Goal: Task Accomplishment & Management: Complete application form

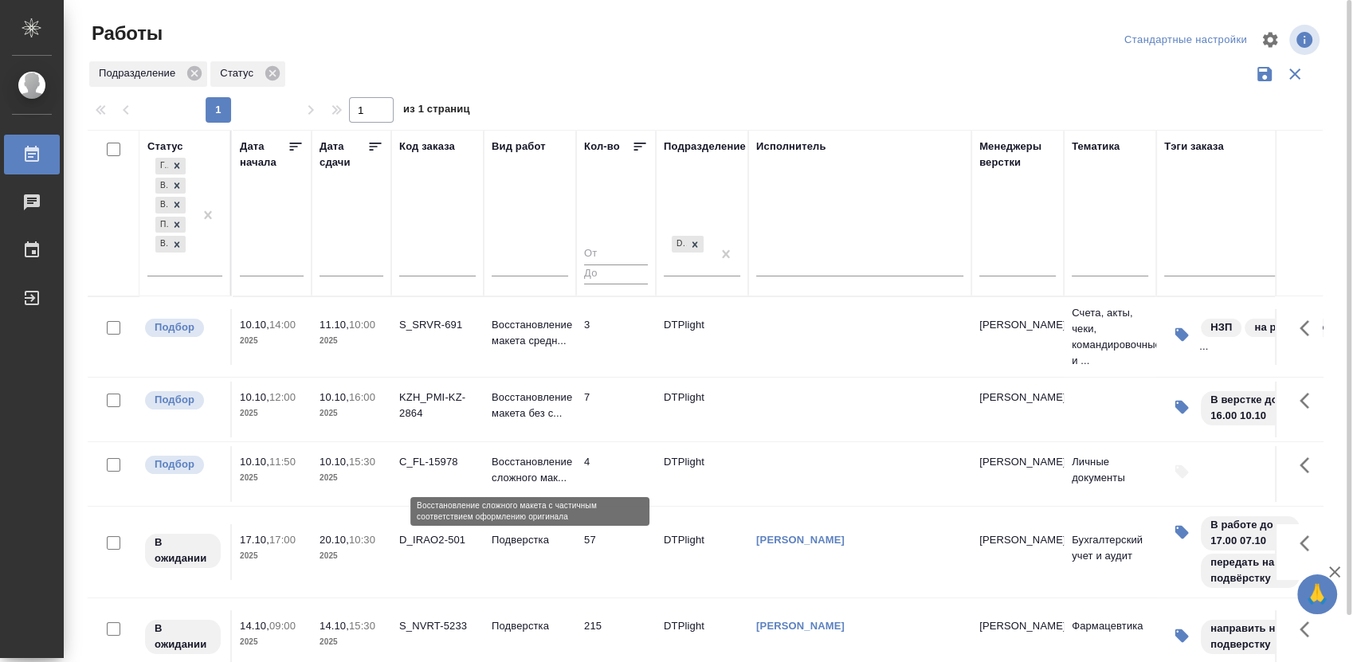
click at [509, 463] on p "Восстановление сложного мак..." at bounding box center [530, 470] width 77 height 32
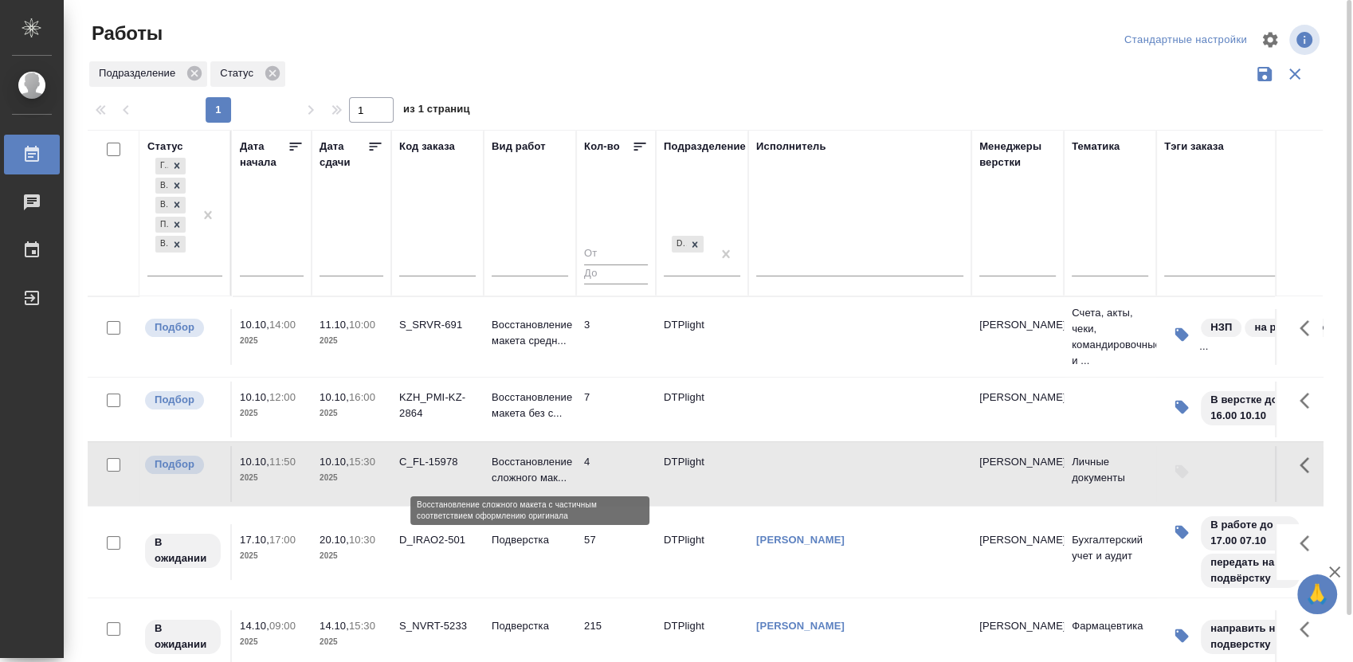
click at [509, 463] on p "Восстановление сложного мак..." at bounding box center [530, 470] width 77 height 32
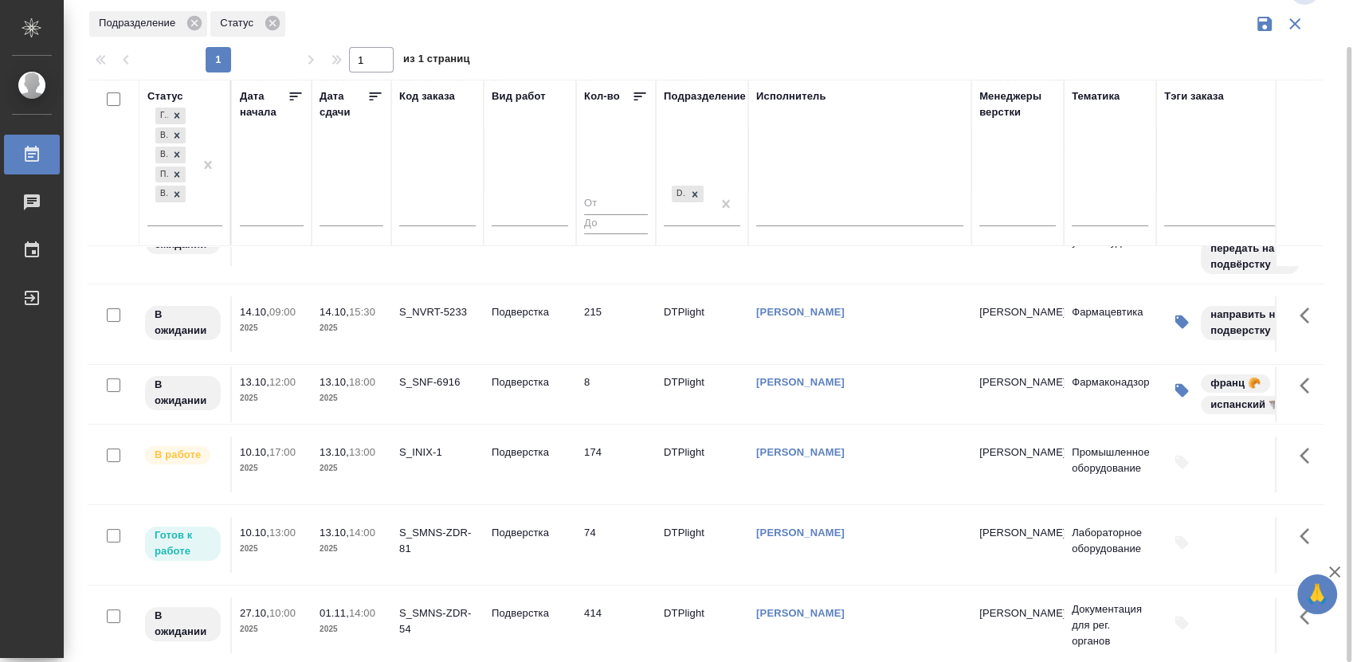
scroll to position [289, 0]
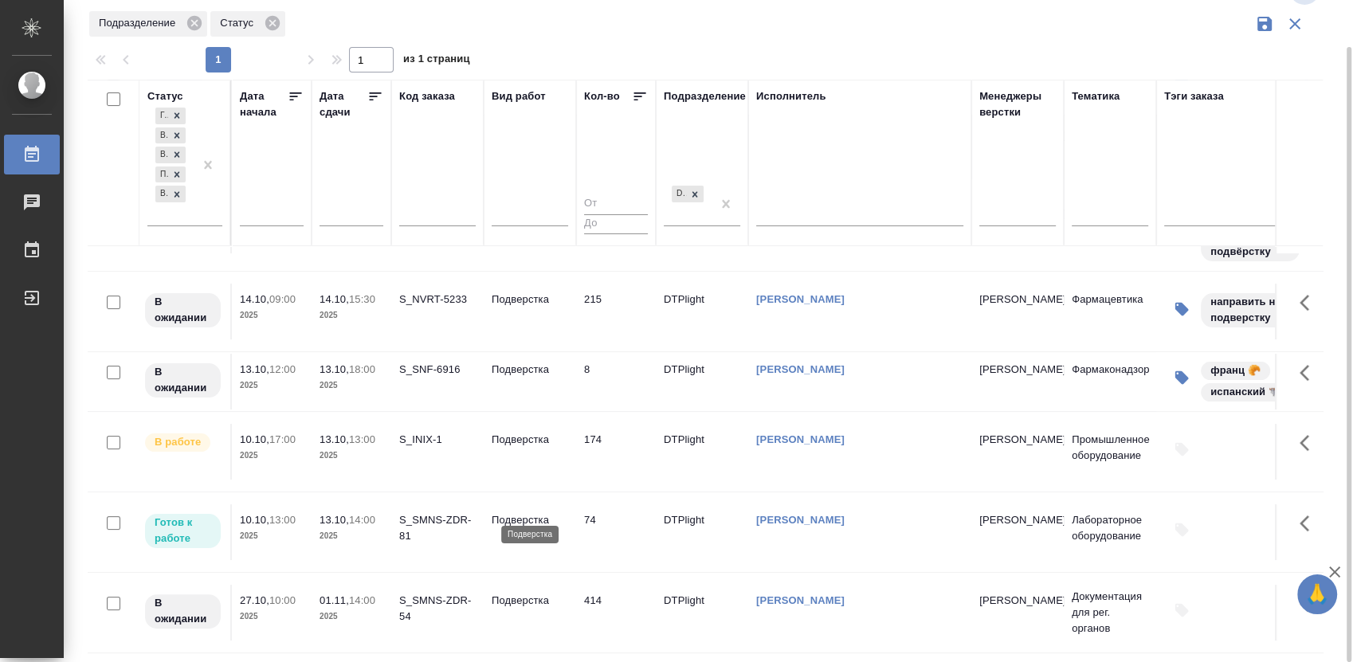
click at [510, 512] on p "Подверстка" at bounding box center [530, 520] width 77 height 16
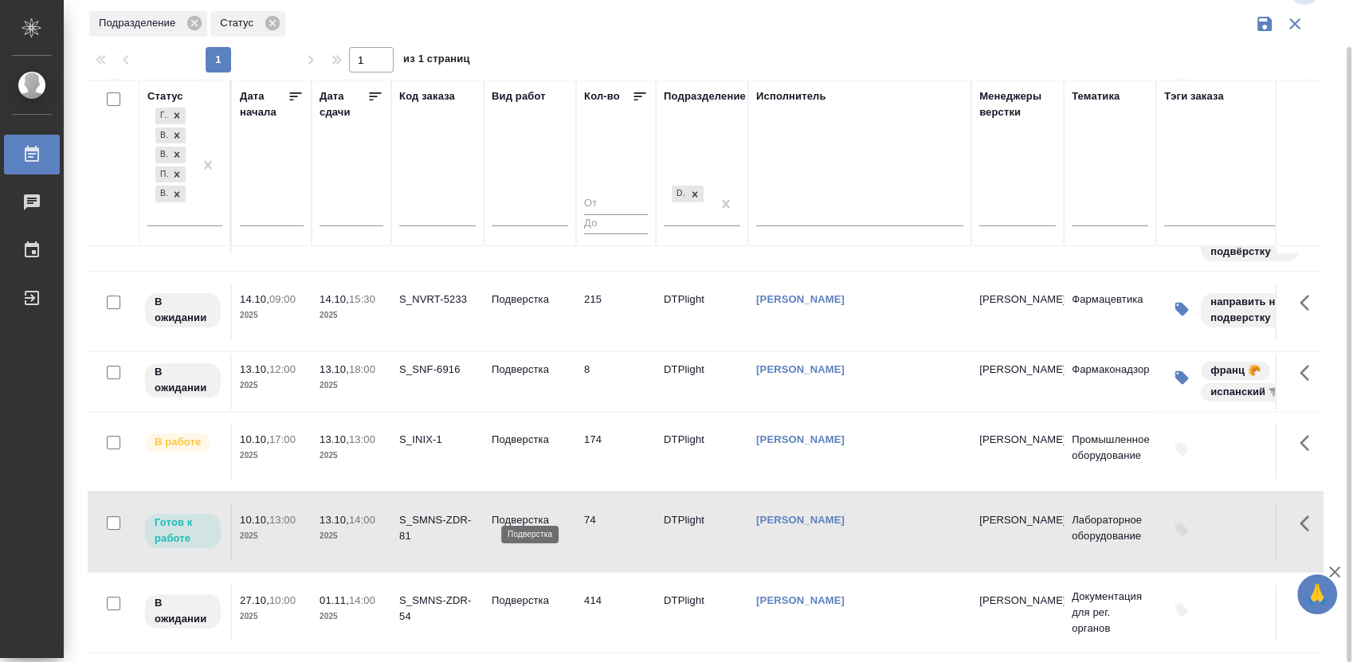
click at [510, 512] on p "Подверстка" at bounding box center [530, 520] width 77 height 16
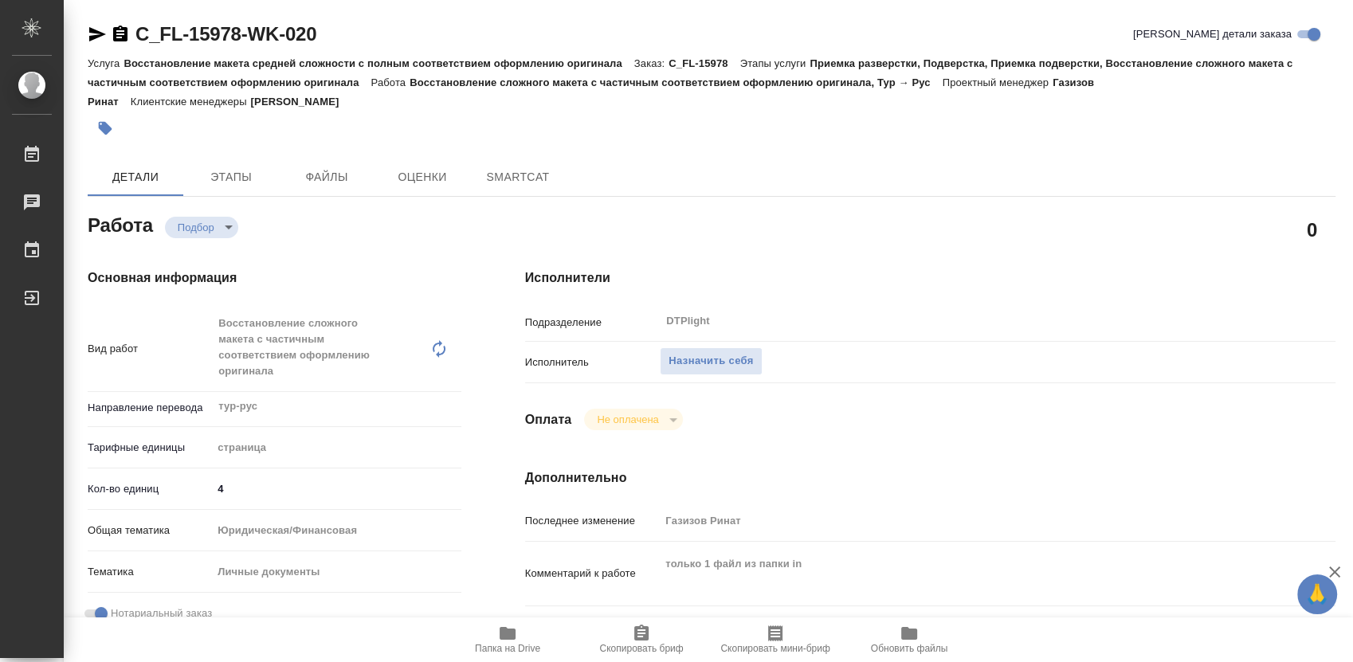
type textarea "x"
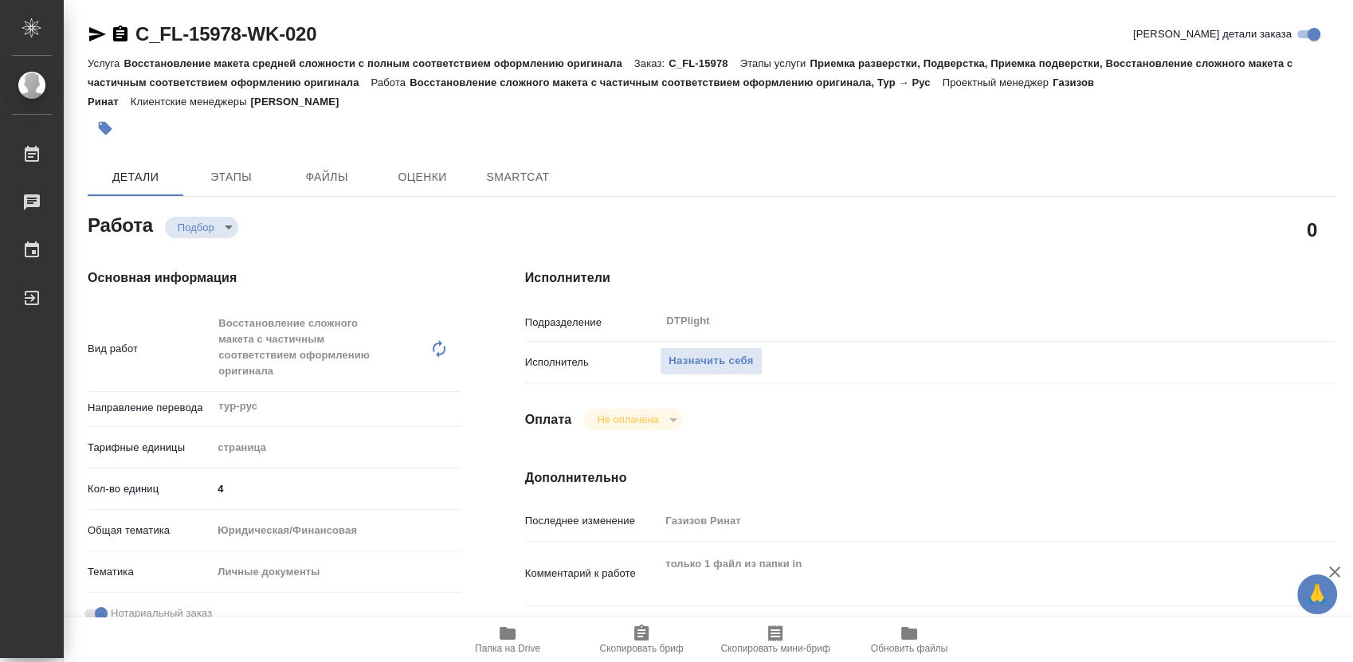
type textarea "x"
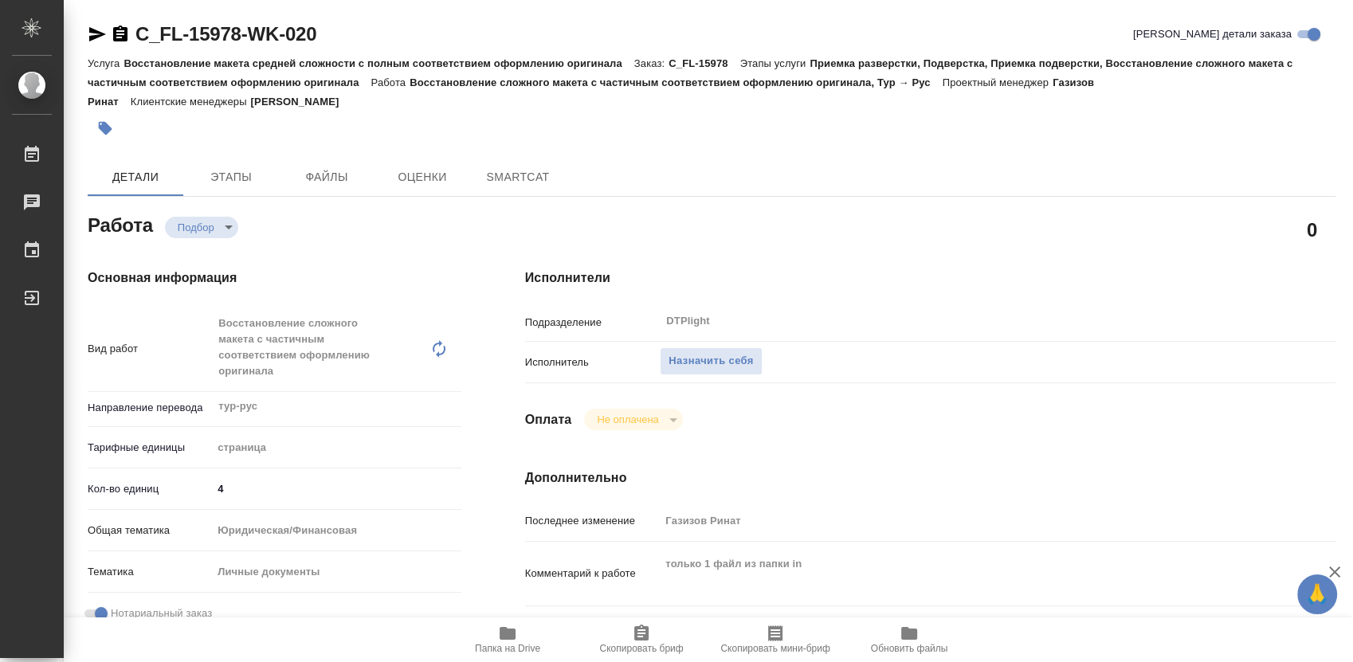
type textarea "x"
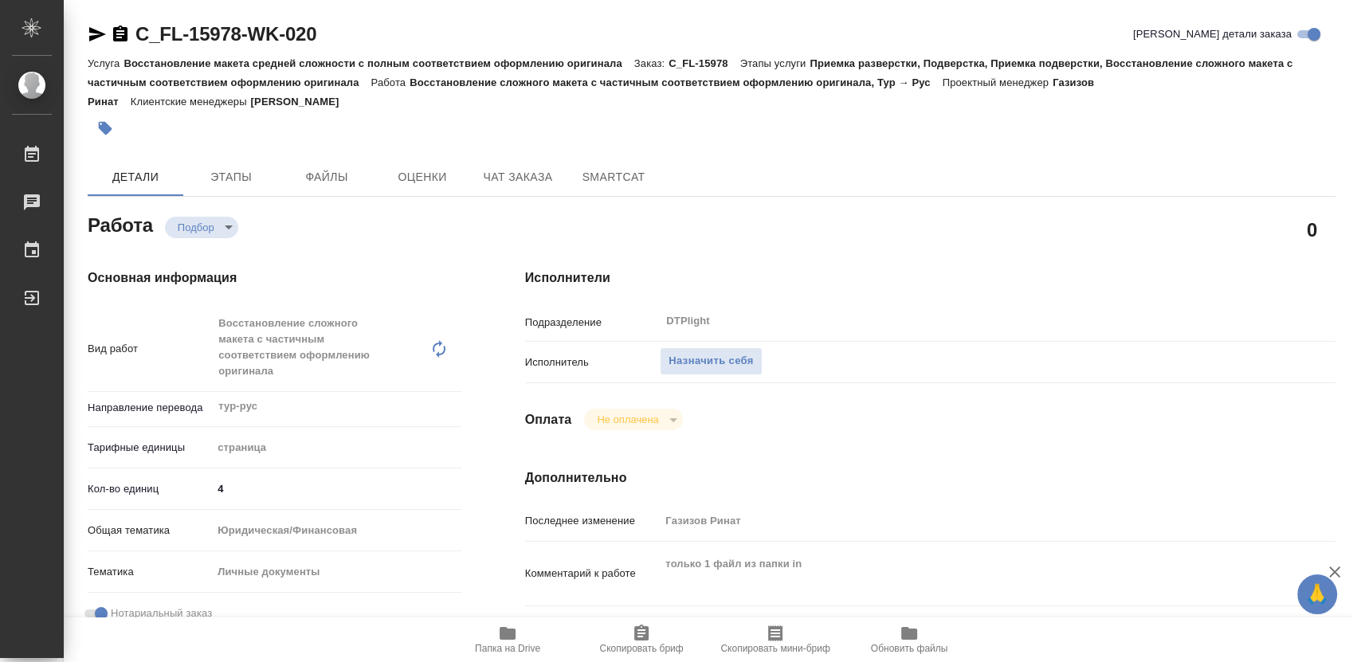
scroll to position [177, 0]
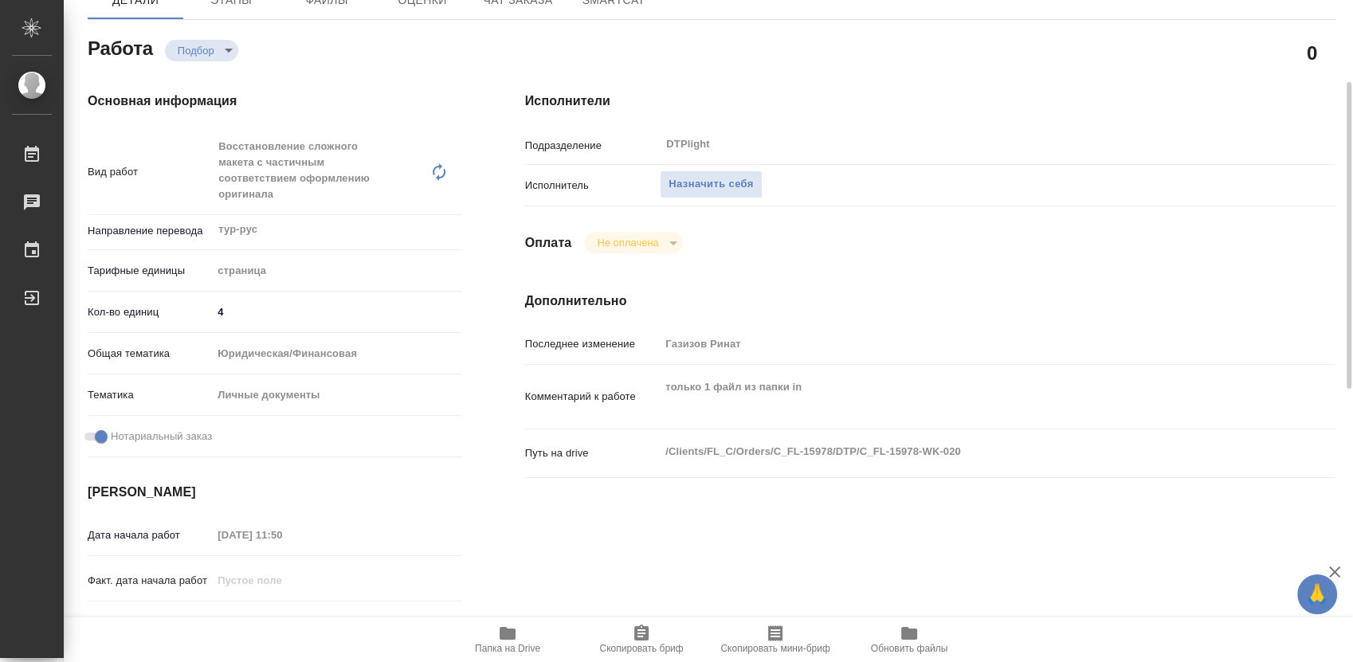
type textarea "x"
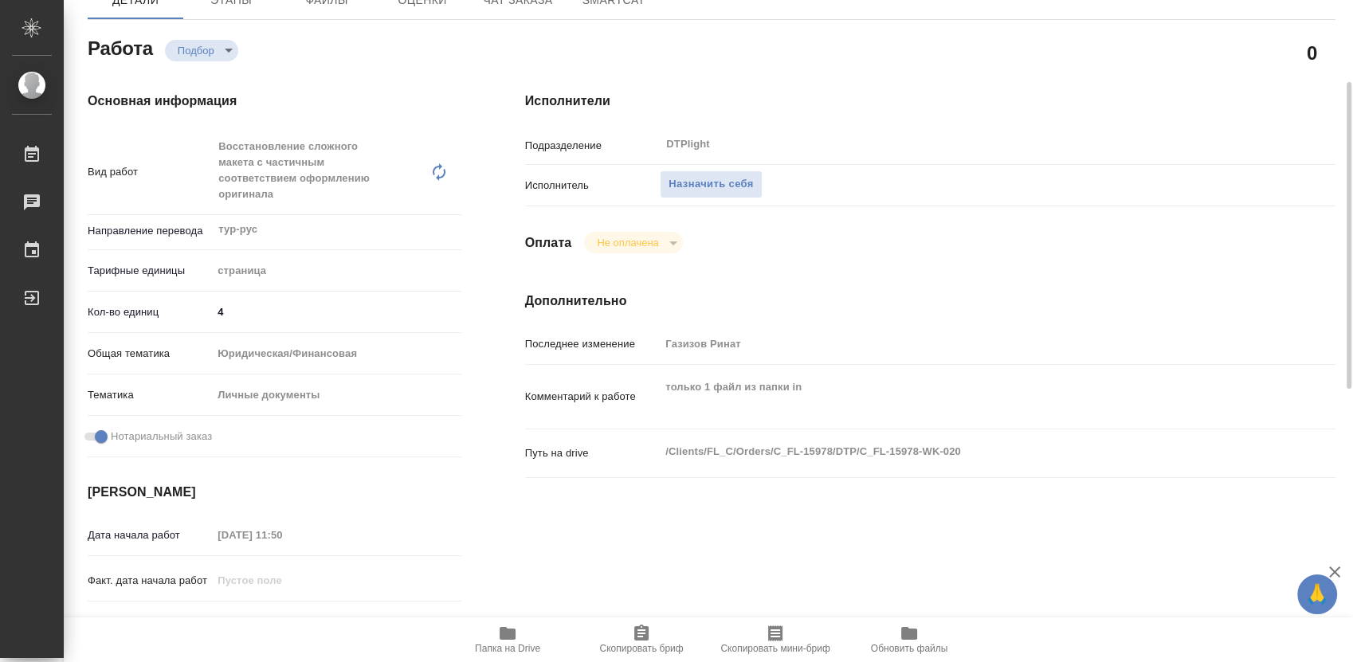
type textarea "x"
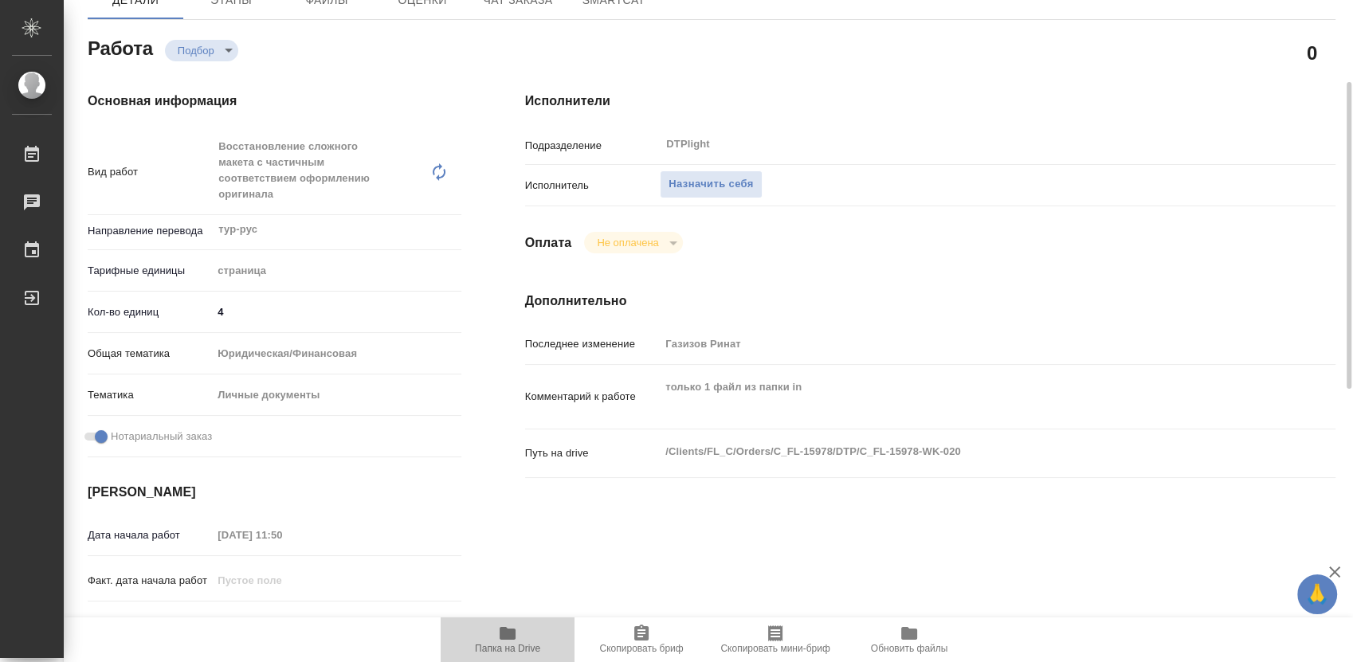
click at [505, 639] on icon "button" at bounding box center [508, 633] width 16 height 13
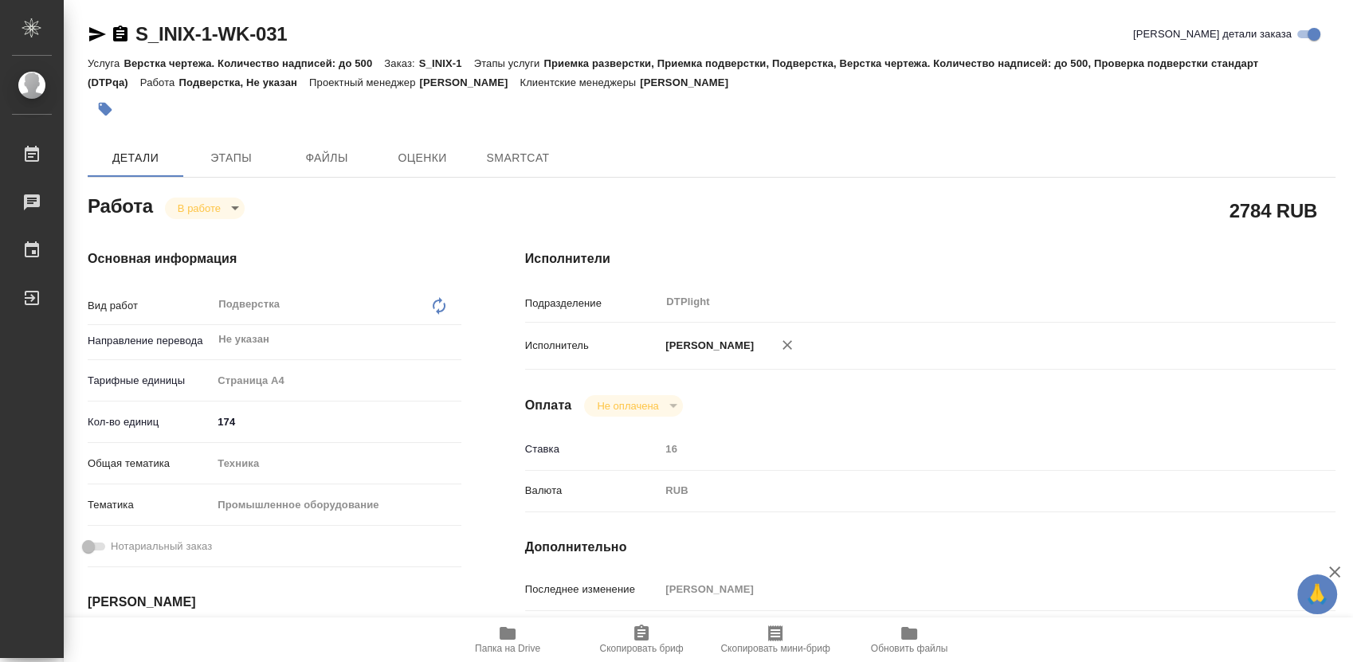
type textarea "x"
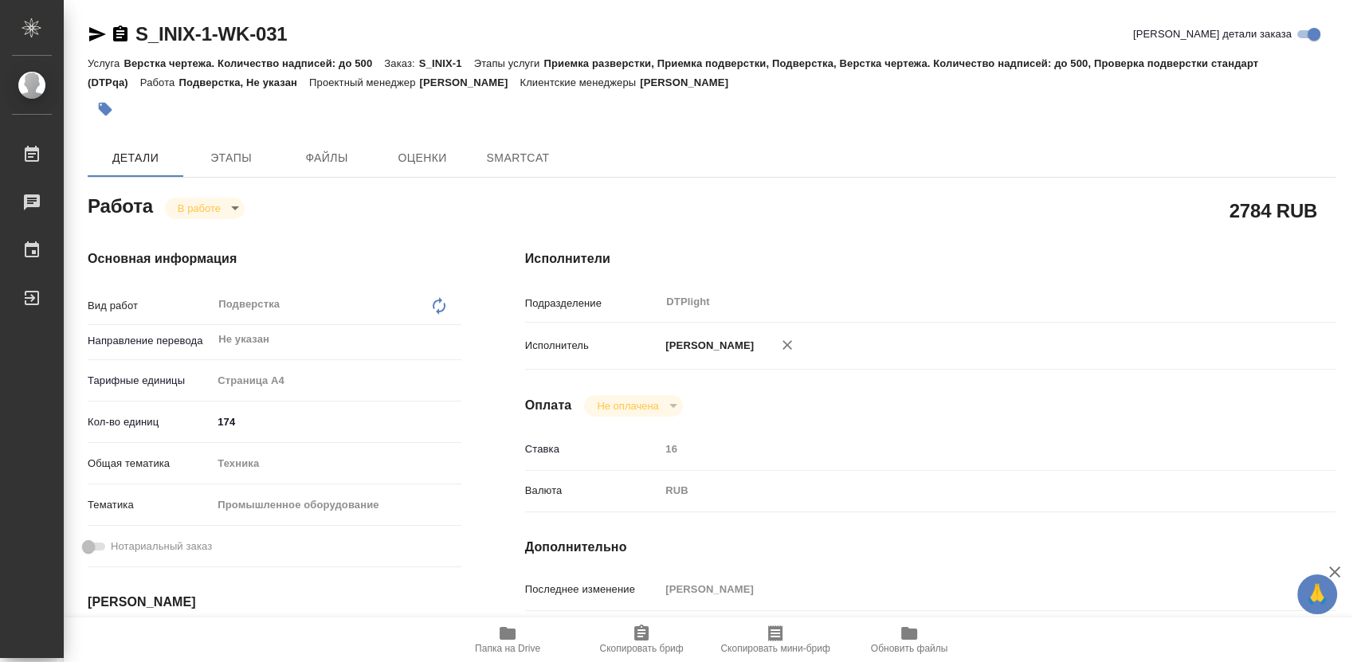
type textarea "x"
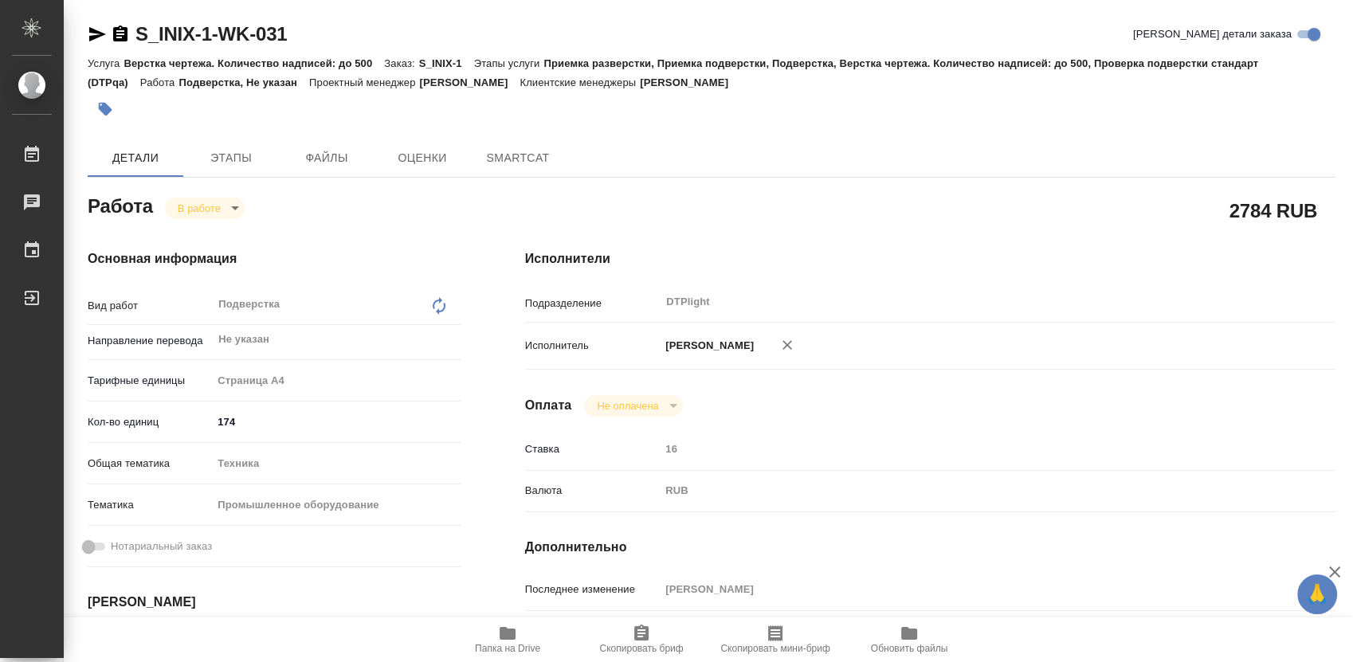
type textarea "x"
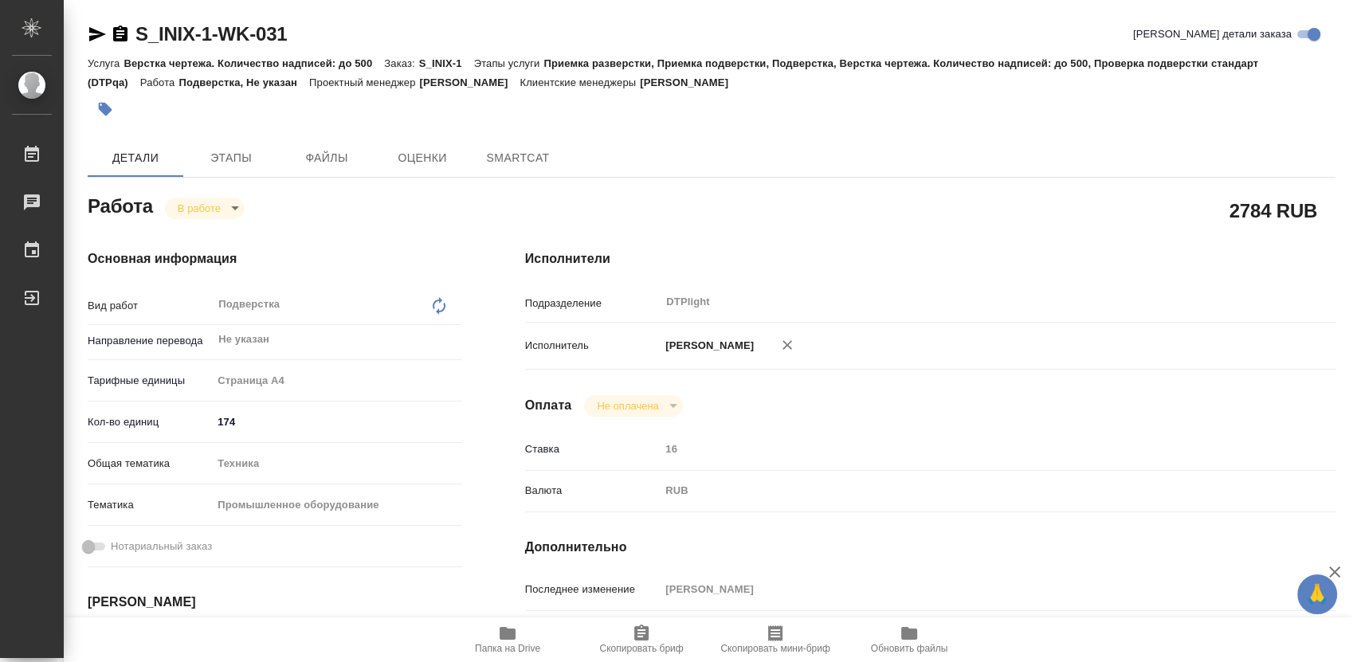
type textarea "x"
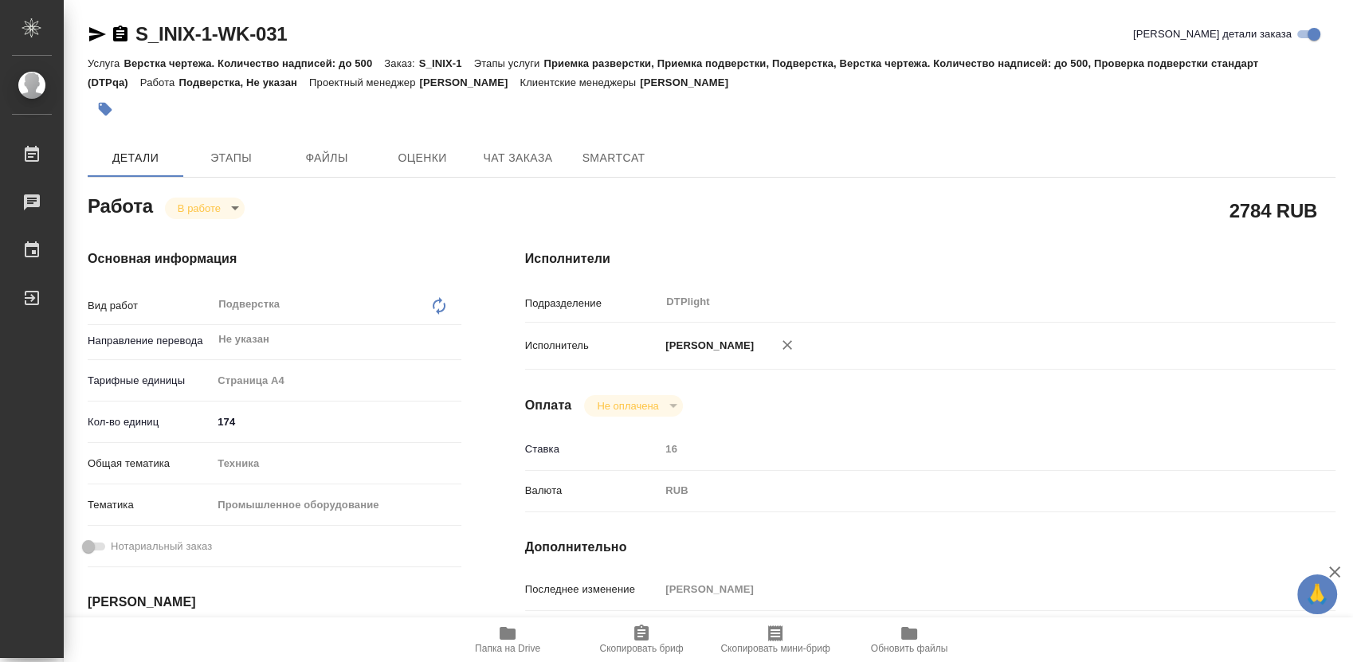
type textarea "x"
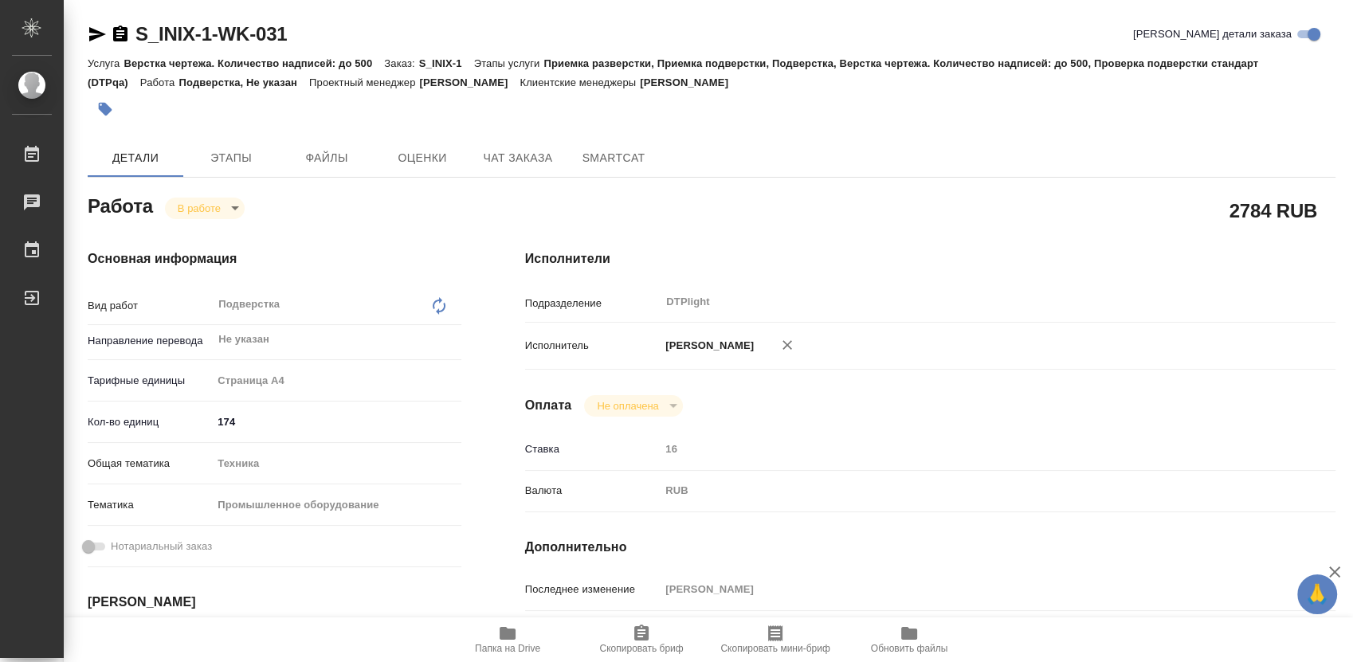
type textarea "x"
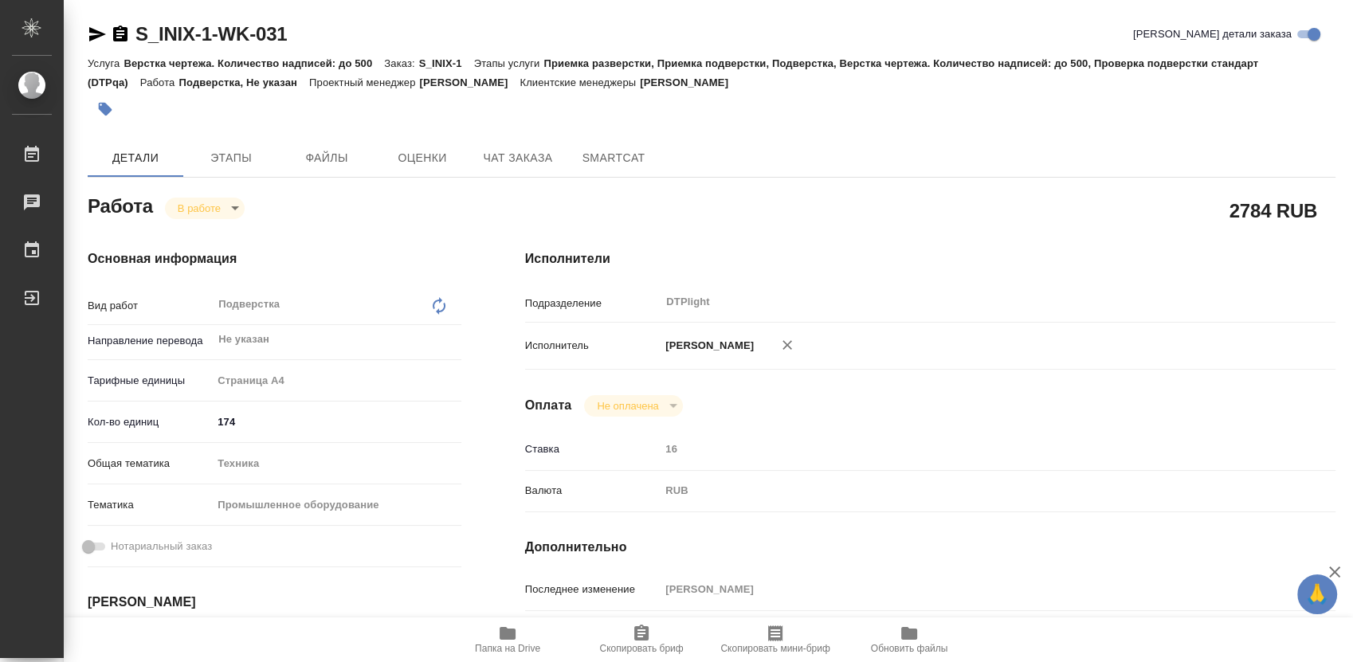
type textarea "x"
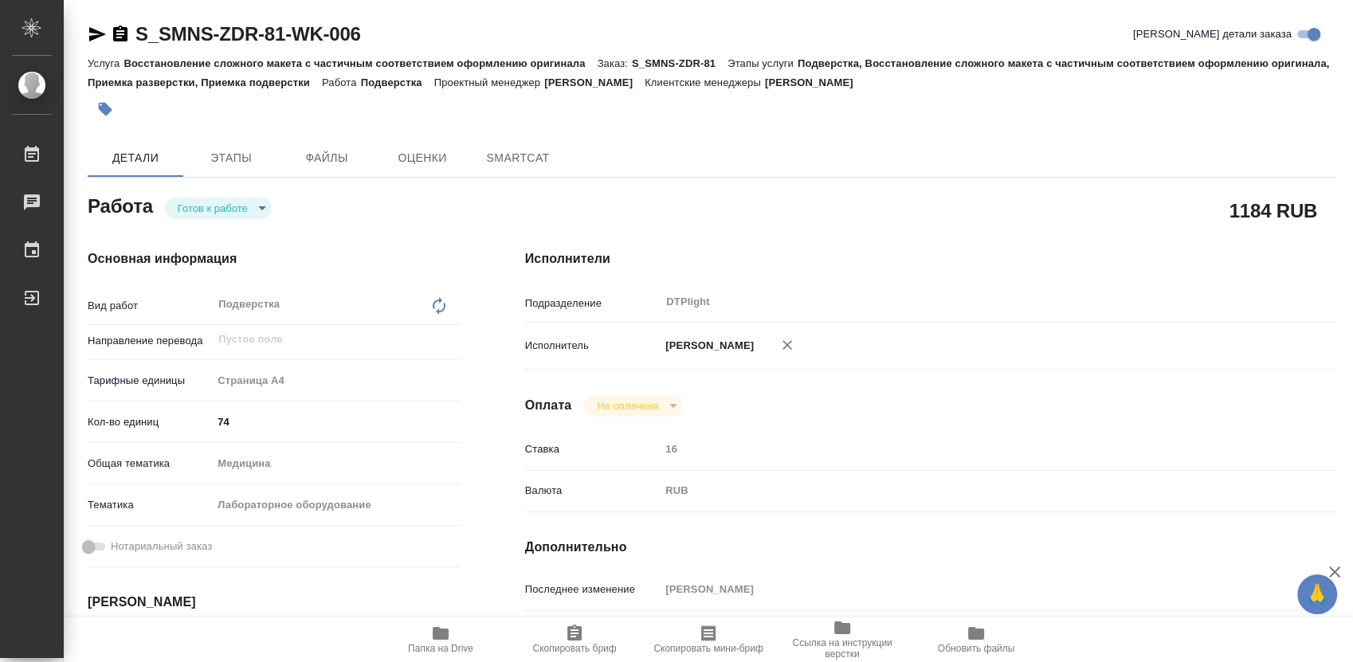
type textarea "x"
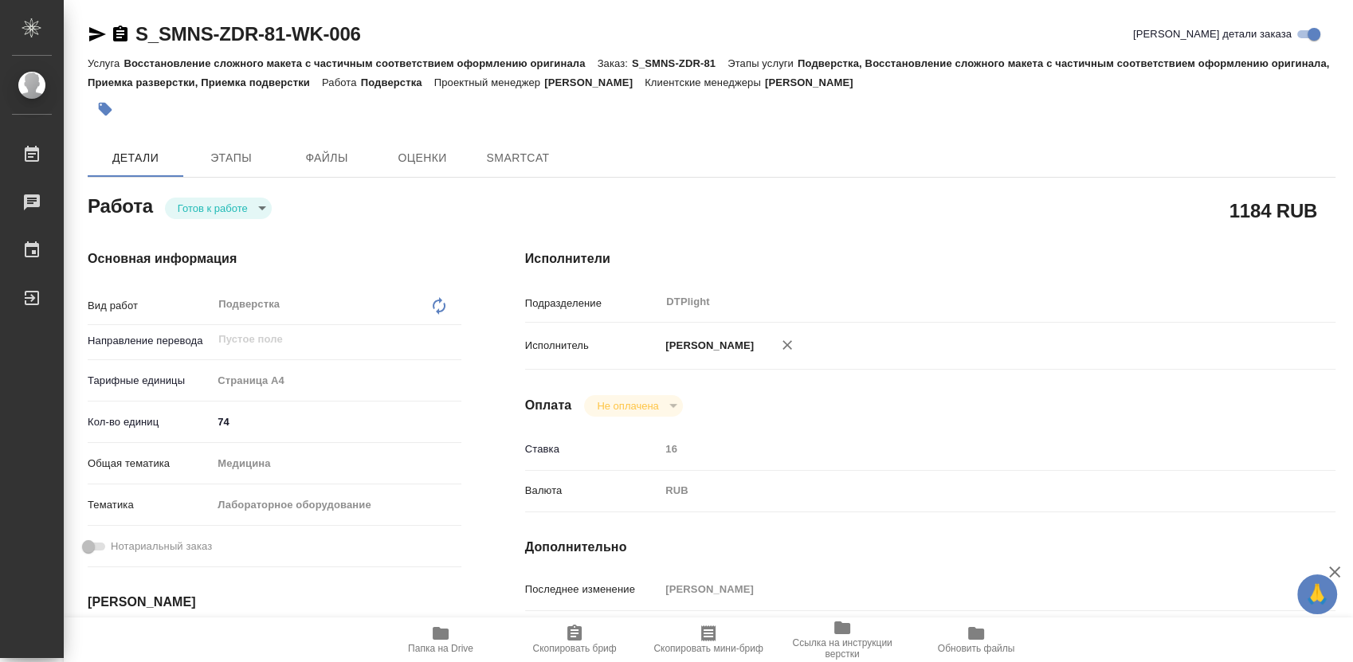
type textarea "x"
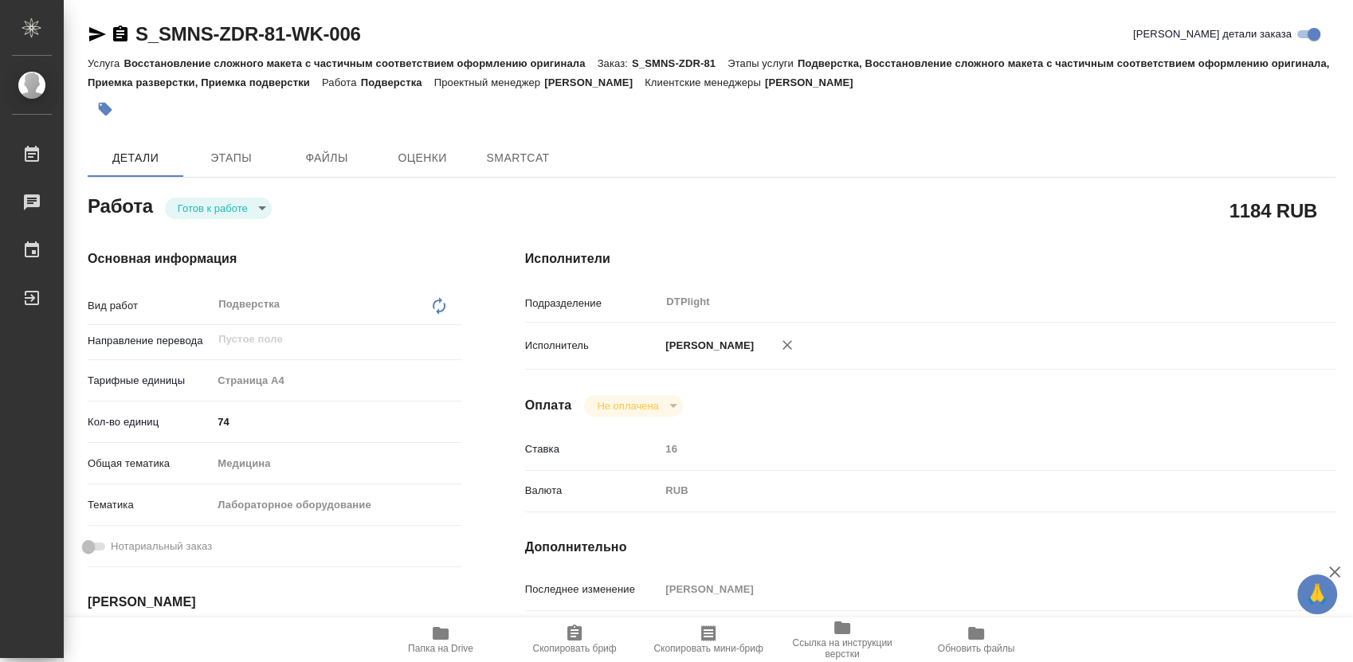
type textarea "x"
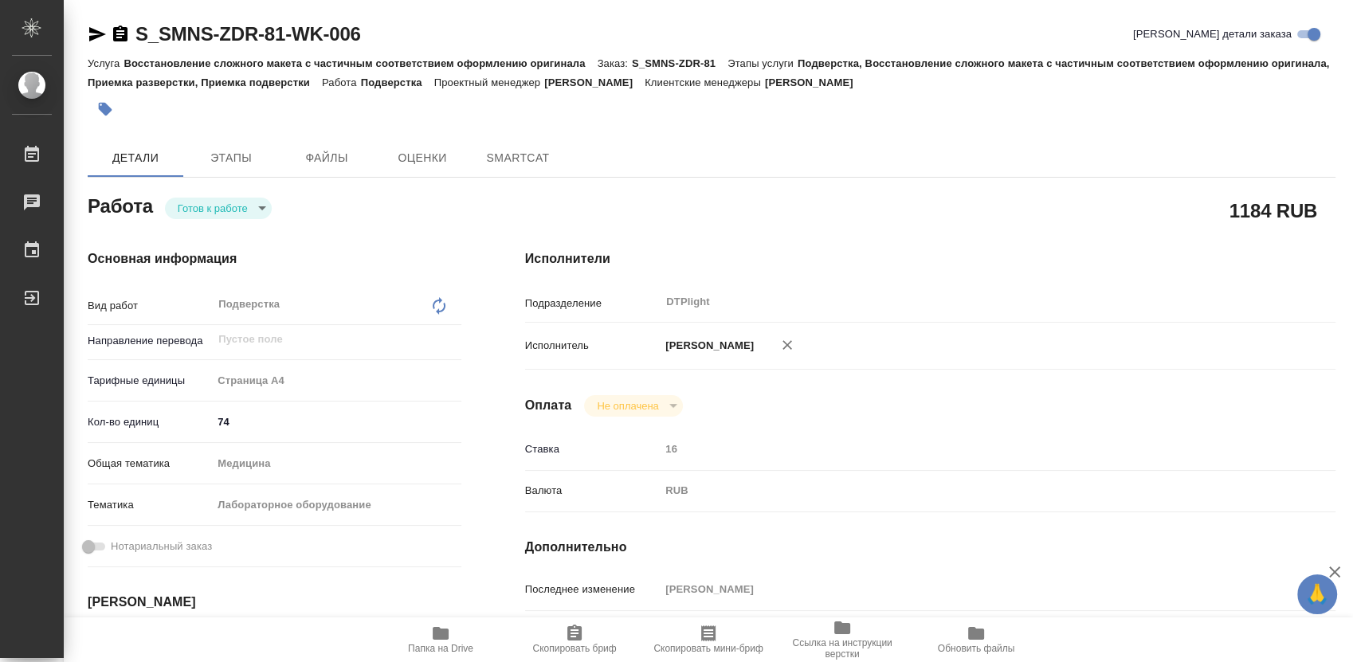
type textarea "x"
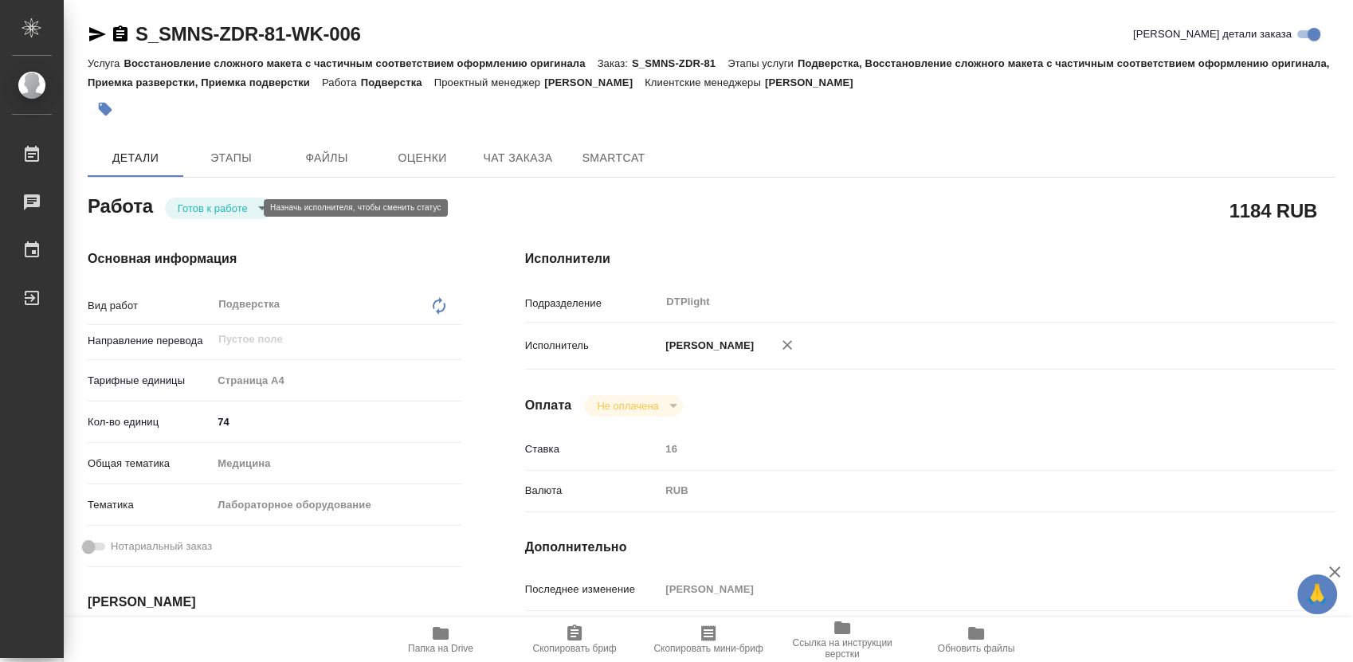
click at [218, 207] on body "🙏 .cls-1 fill:#fff; AWATERA Работы 0 Чаты График Выйти S_SMNS-ZDR-81-WK-006 Кра…" at bounding box center [676, 331] width 1353 height 662
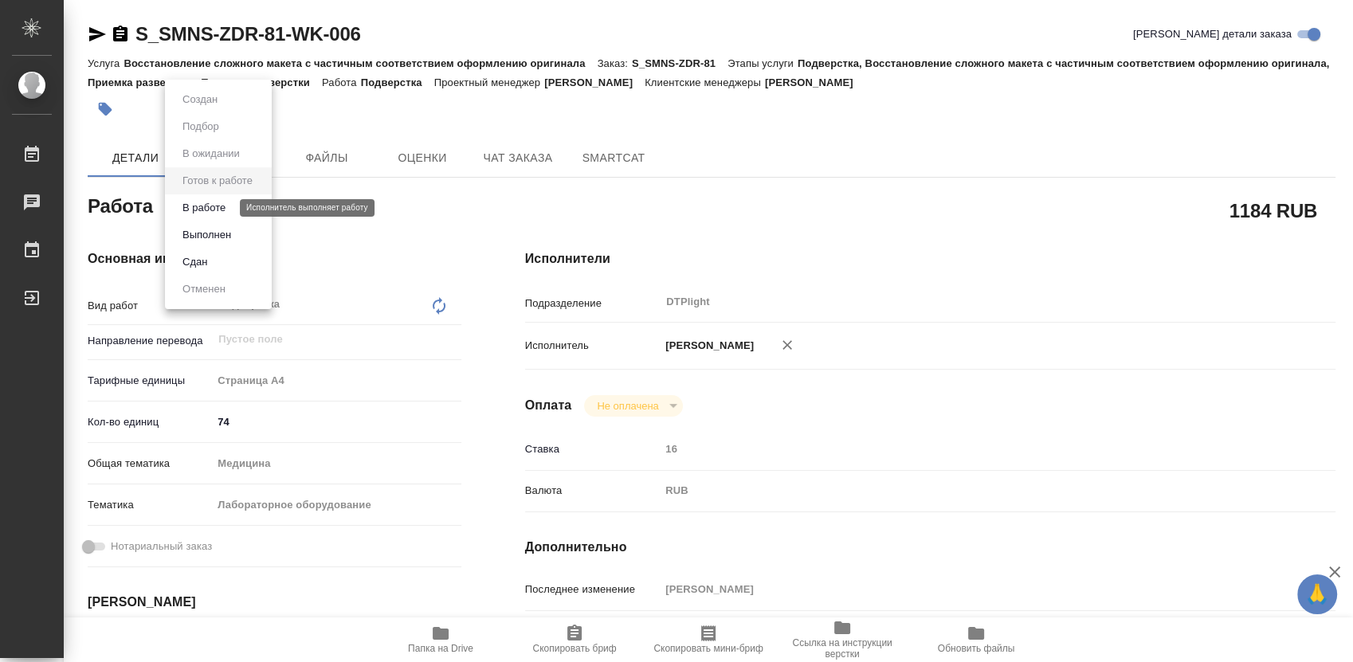
type textarea "x"
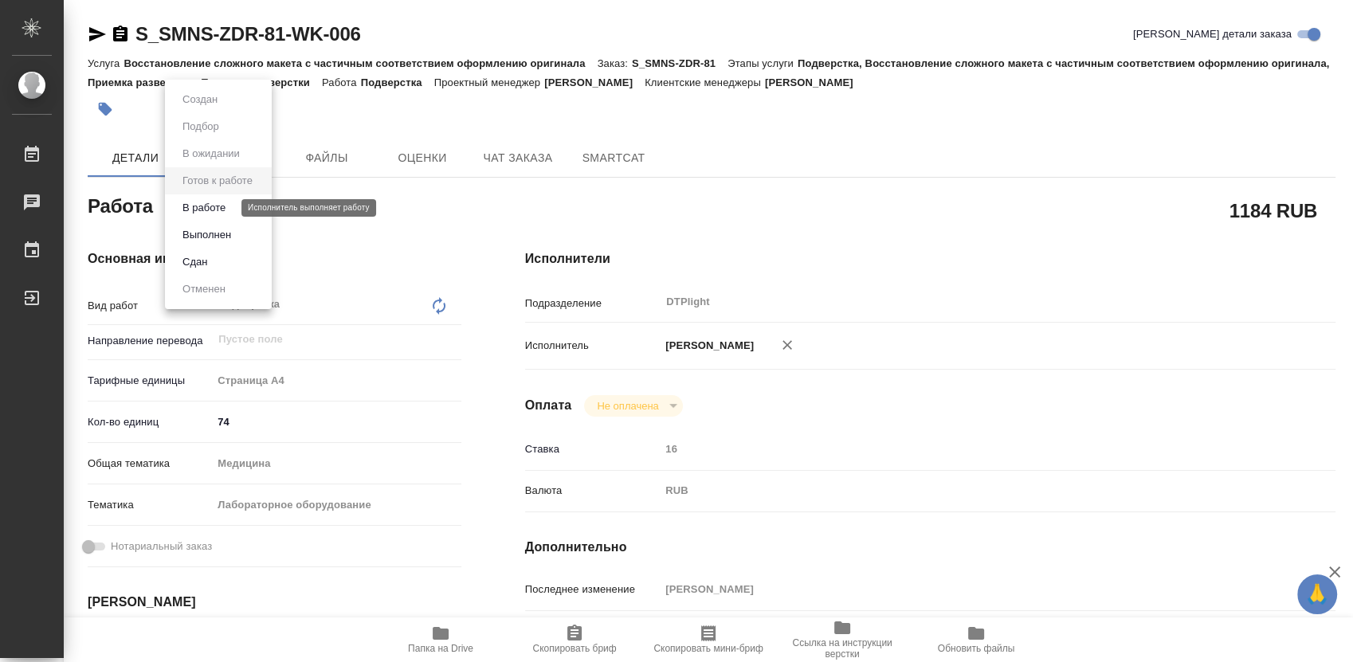
click at [212, 207] on button "В работе" at bounding box center [204, 208] width 53 height 18
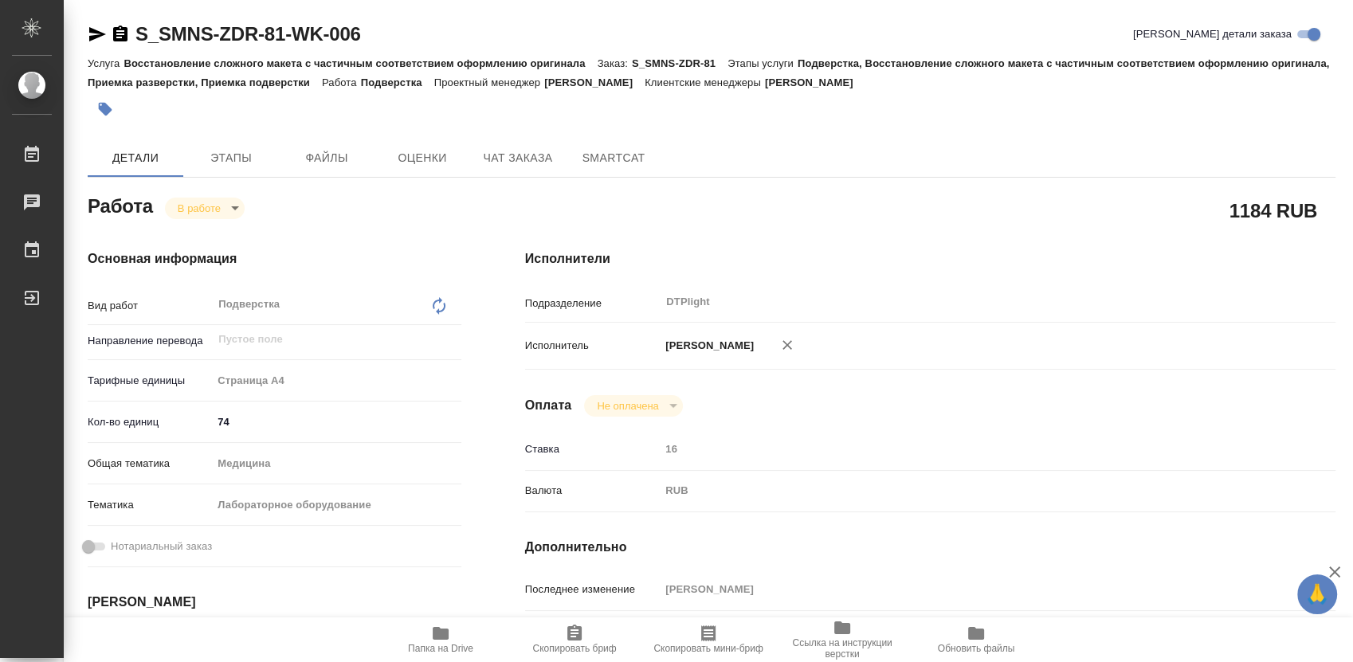
type textarea "x"
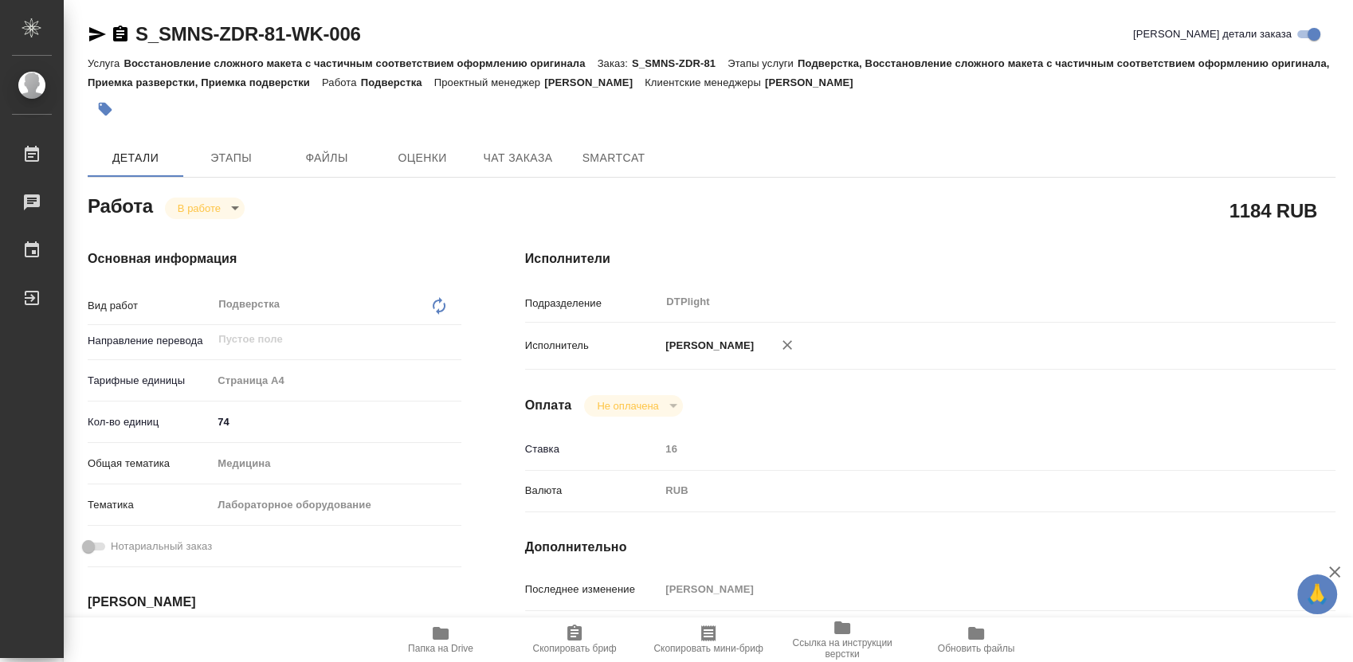
type textarea "x"
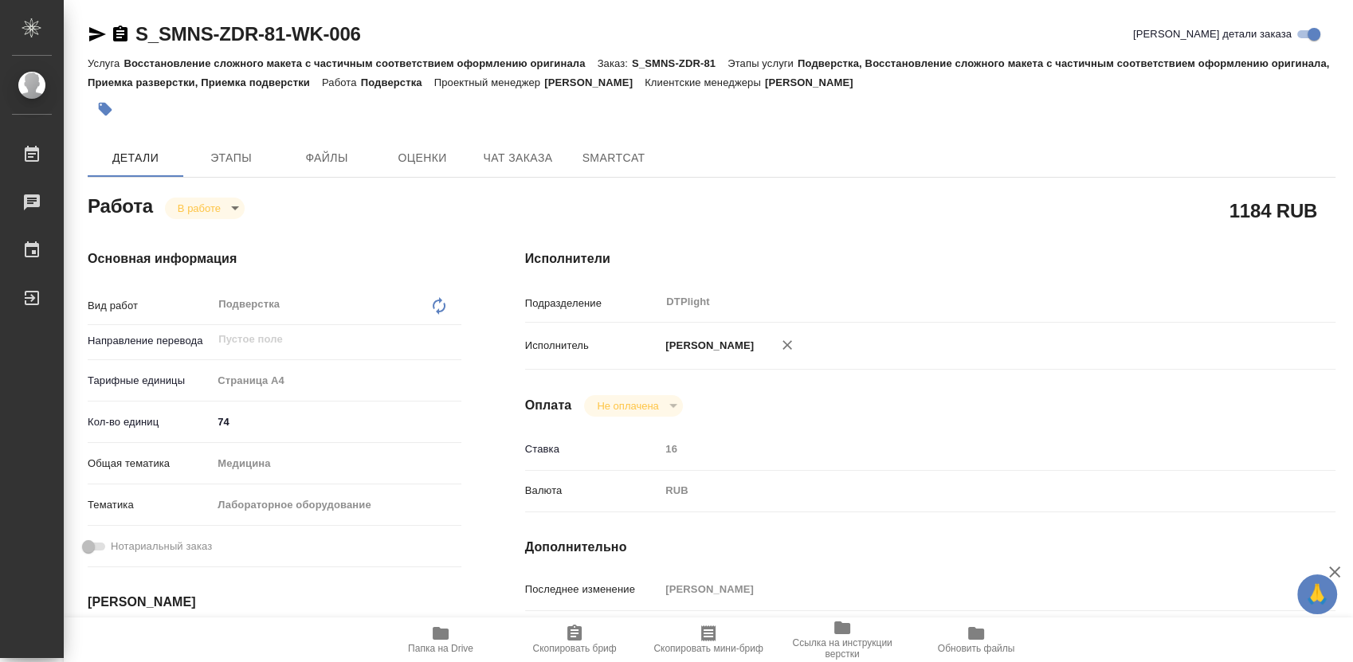
type textarea "x"
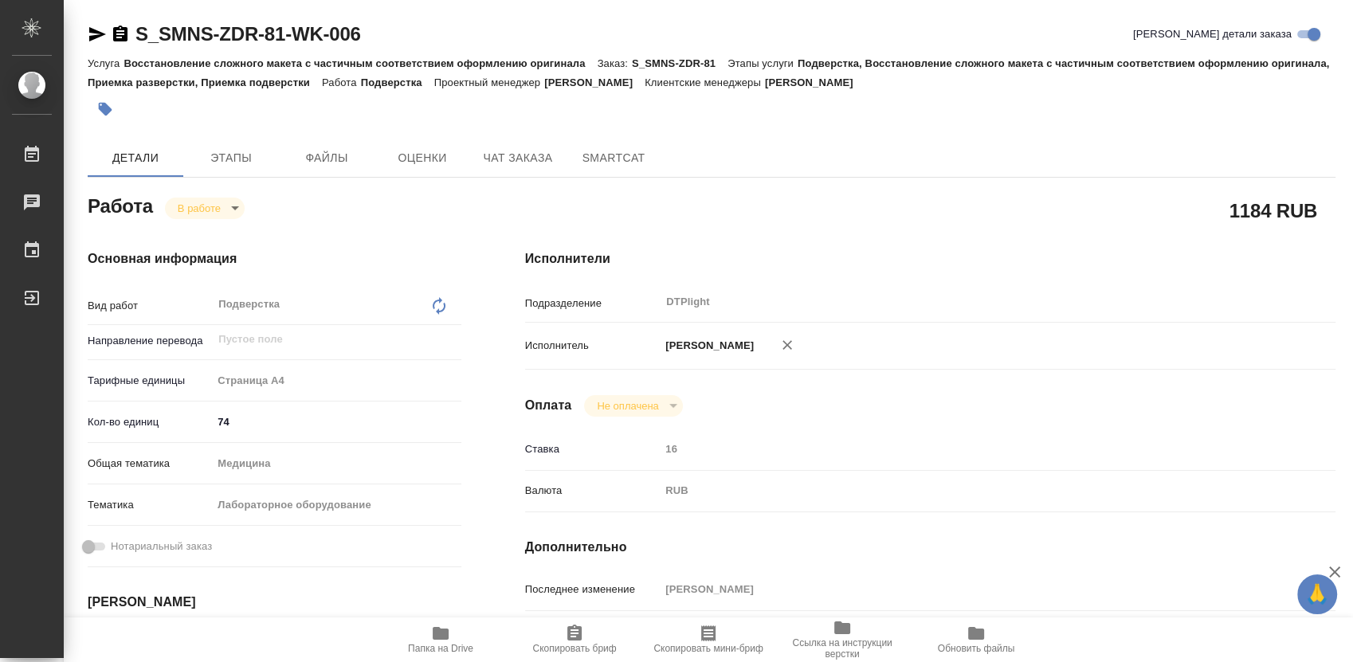
type textarea "x"
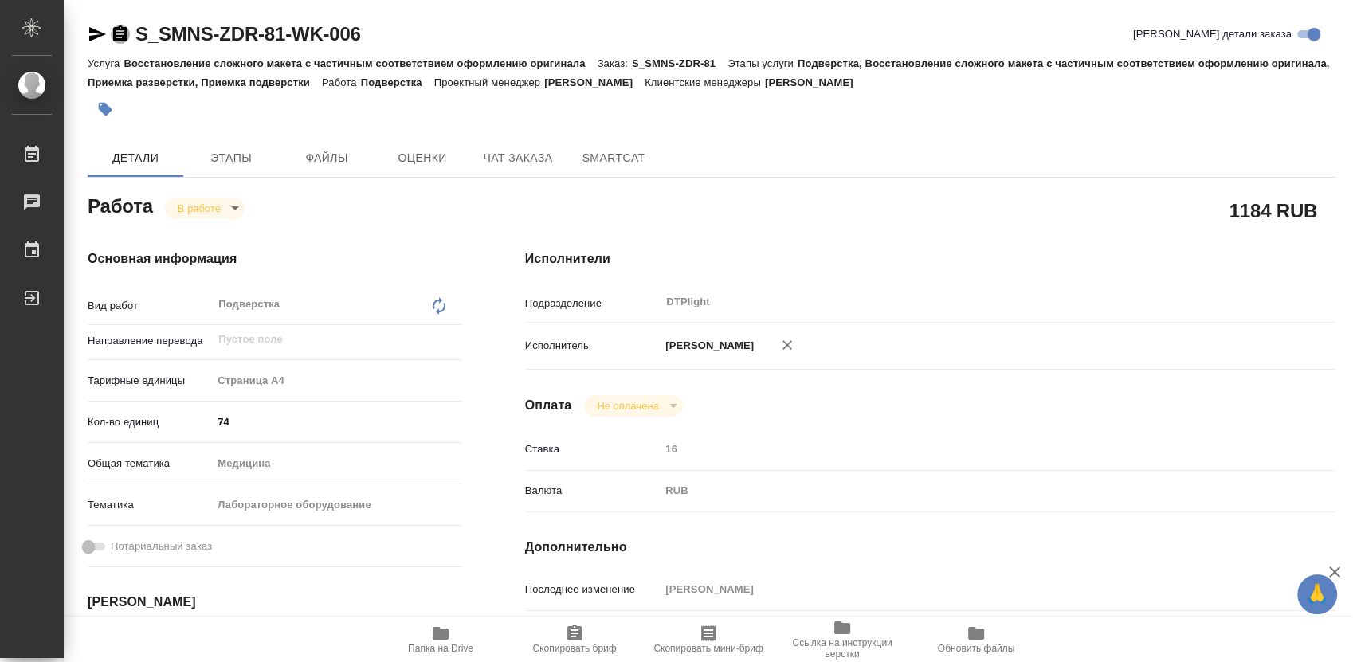
click at [116, 31] on icon "button" at bounding box center [120, 34] width 14 height 16
